Goal: Information Seeking & Learning: Learn about a topic

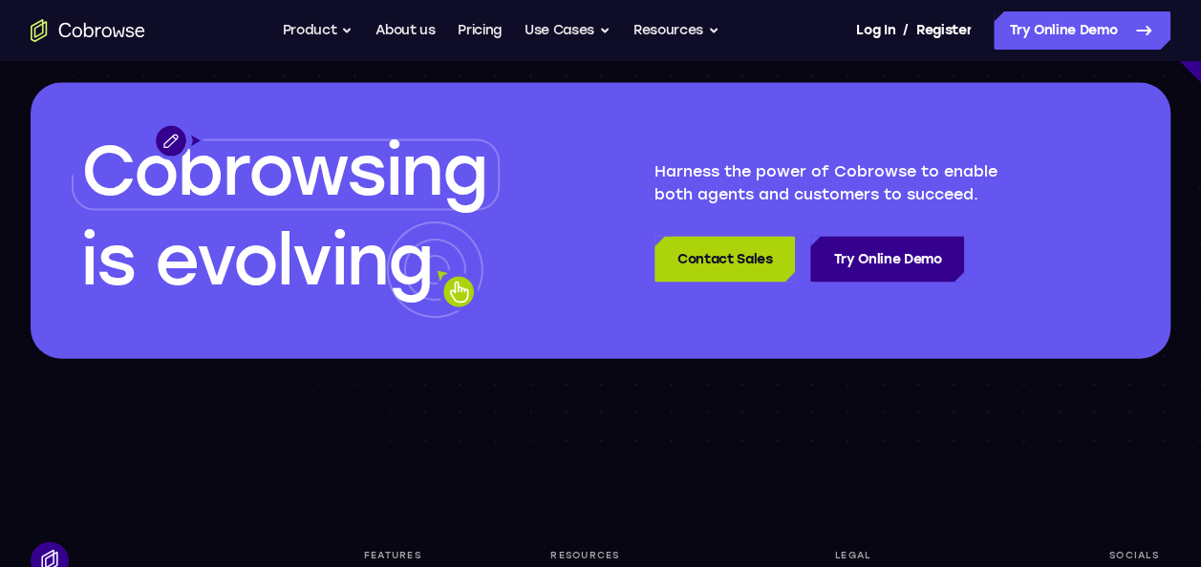
scroll to position [5535, 0]
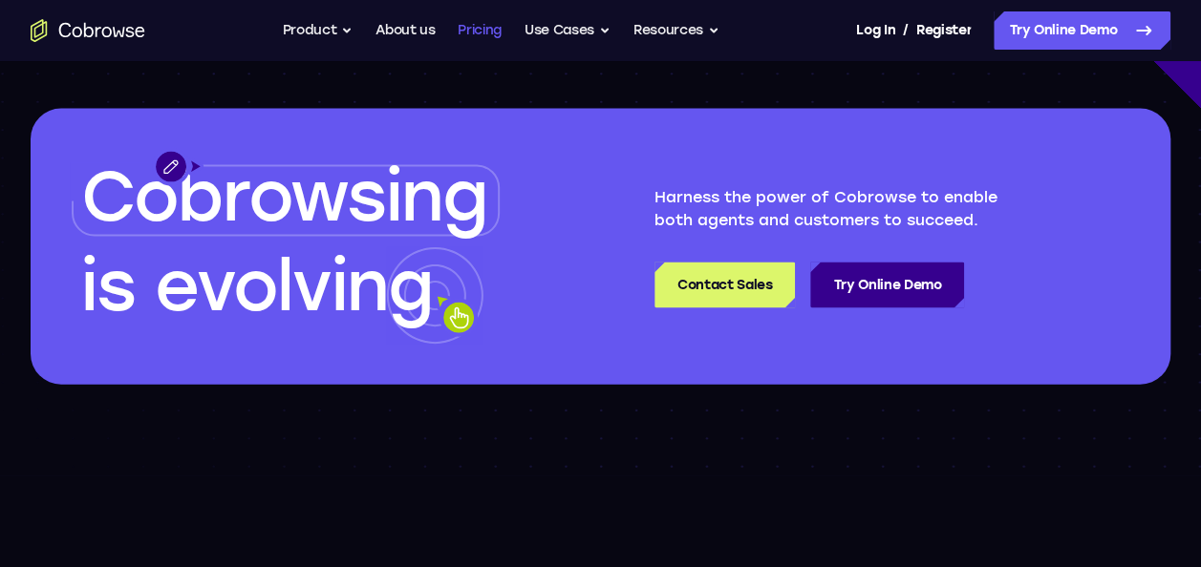
click at [491, 42] on link "Pricing" at bounding box center [480, 30] width 44 height 38
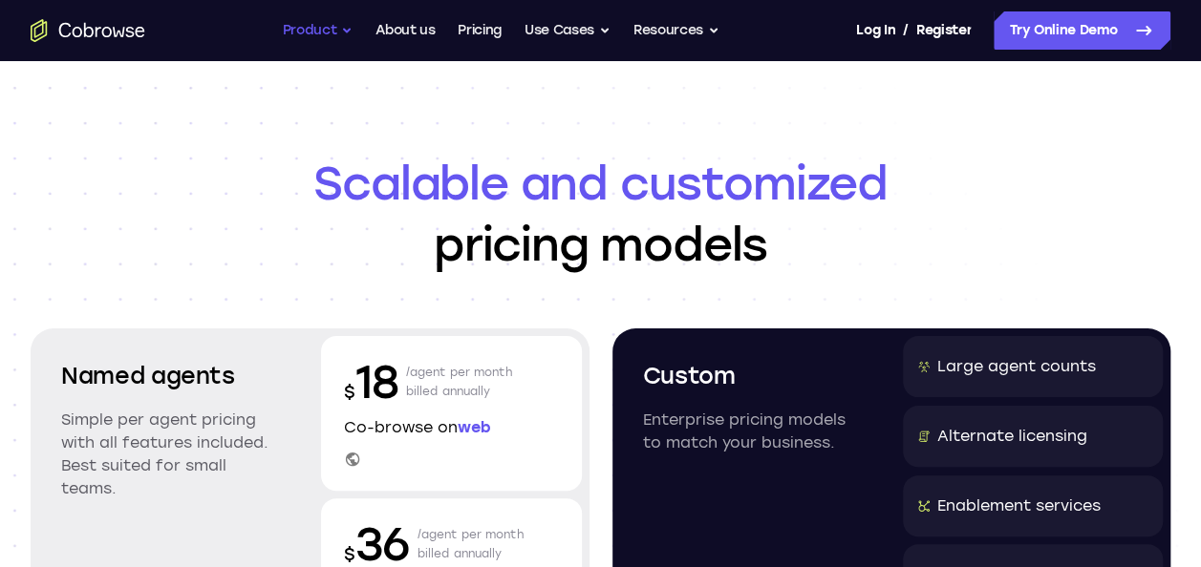
click at [298, 32] on button "Product" at bounding box center [318, 30] width 71 height 38
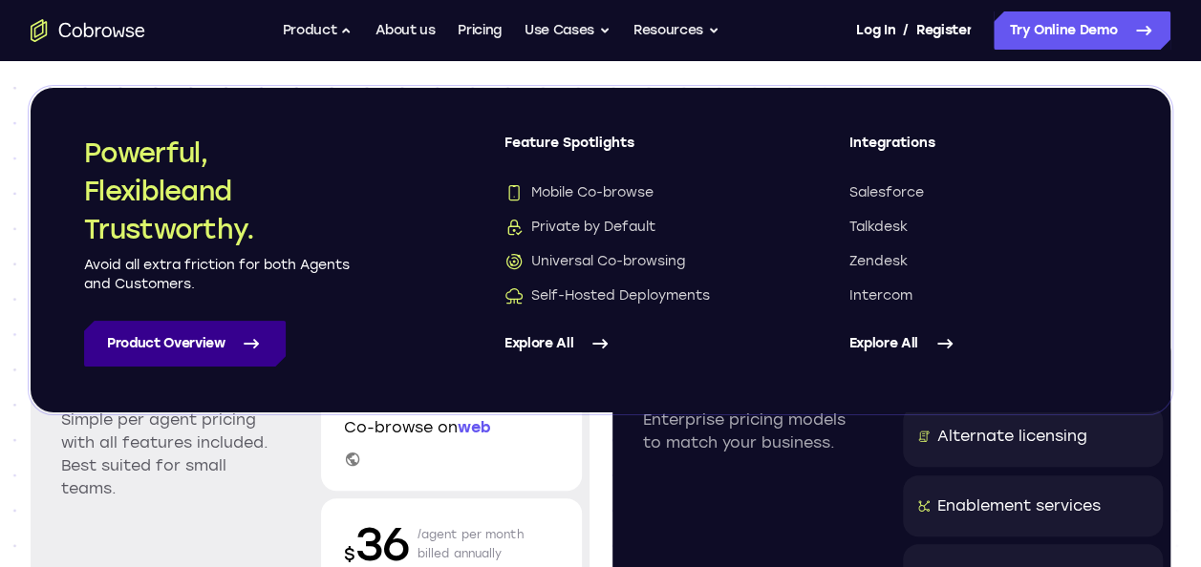
click at [260, 342] on icon at bounding box center [251, 343] width 23 height 23
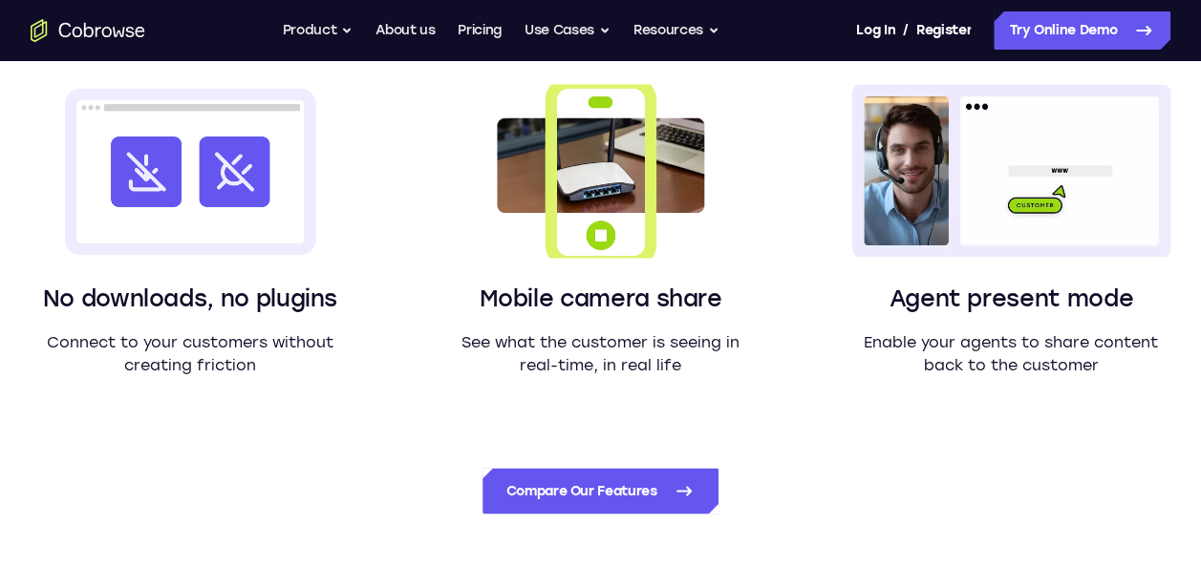
scroll to position [1624, 0]
